Goal: Task Accomplishment & Management: Manage account settings

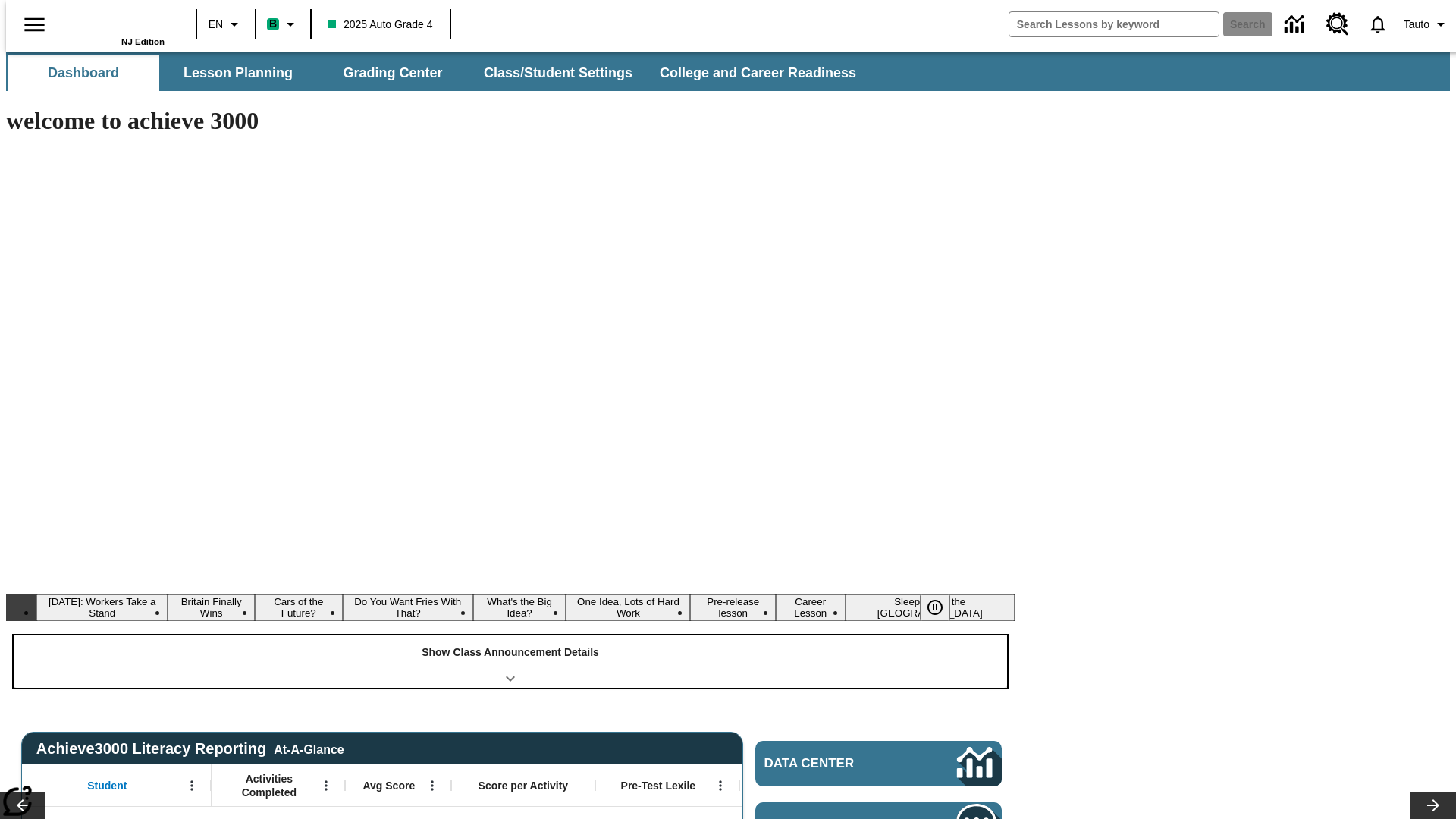
click at [510, 636] on div "Show Class Announcement Details" at bounding box center [510, 662] width 994 height 52
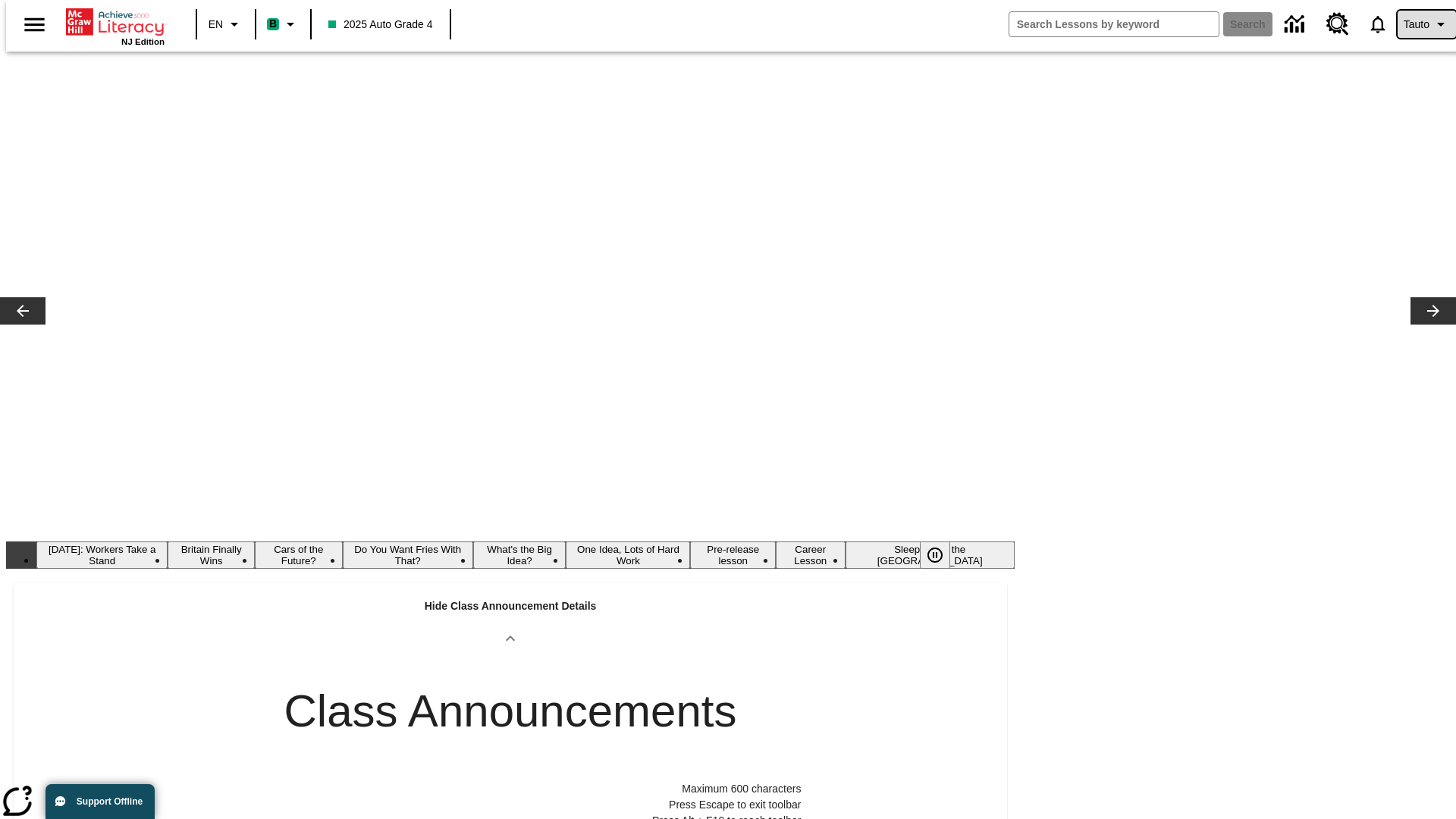
click at [1419, 24] on span "Tauto" at bounding box center [1416, 24] width 26 height 16
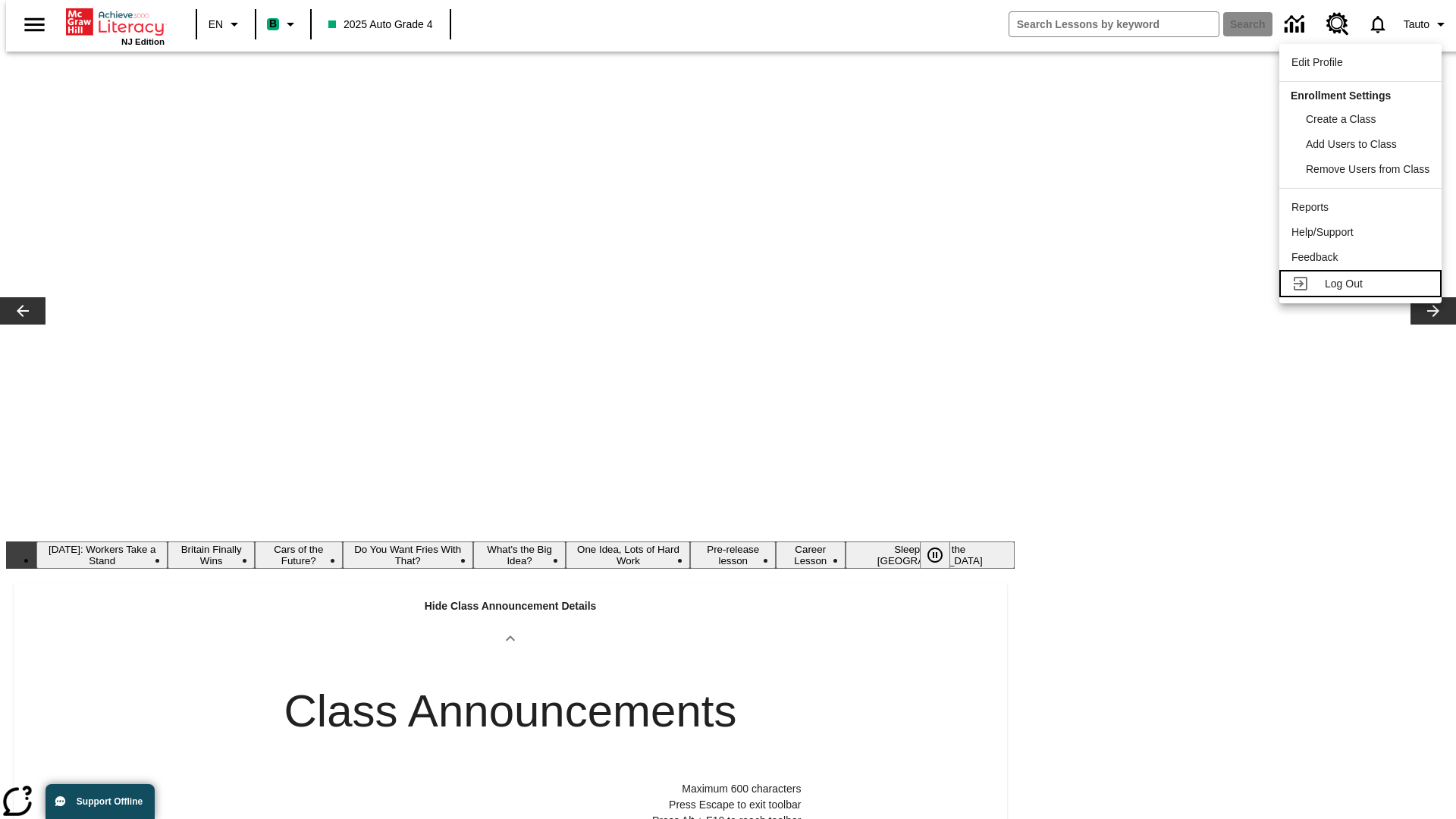
click at [1361, 283] on span "Log Out" at bounding box center [1343, 283] width 38 height 12
